Goal: Complete application form

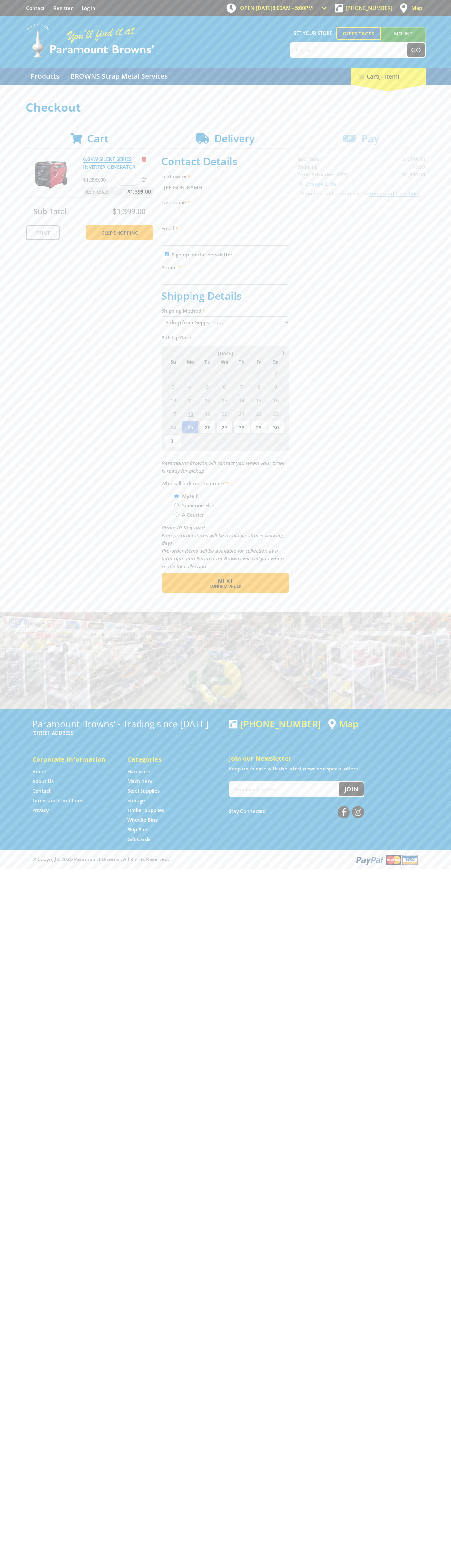
type input "[PERSON_NAME]"
type input "[EMAIL_ADDRESS][DOMAIN_NAME]"
type input "0293744000"
click at [225, 581] on span "Next" at bounding box center [225, 580] width 16 height 8
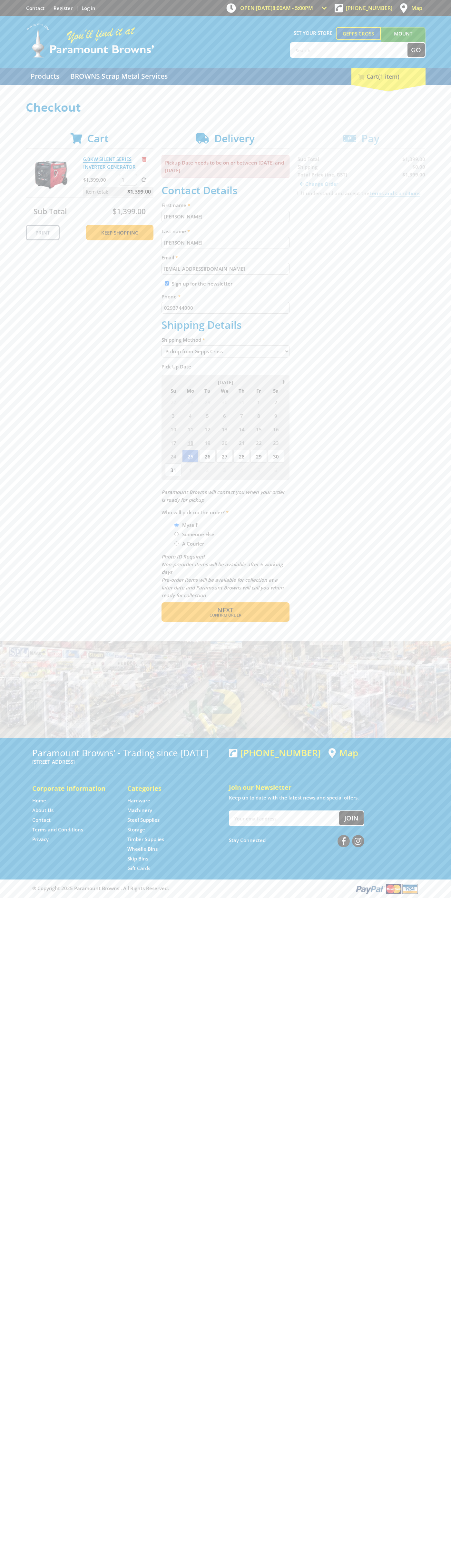
type input "[PERSON_NAME]"
click at [225, 615] on span "Confirm order" at bounding box center [225, 615] width 100 height 4
click at [225, 611] on span "Next" at bounding box center [225, 610] width 16 height 8
